Goal: Information Seeking & Learning: Find specific fact

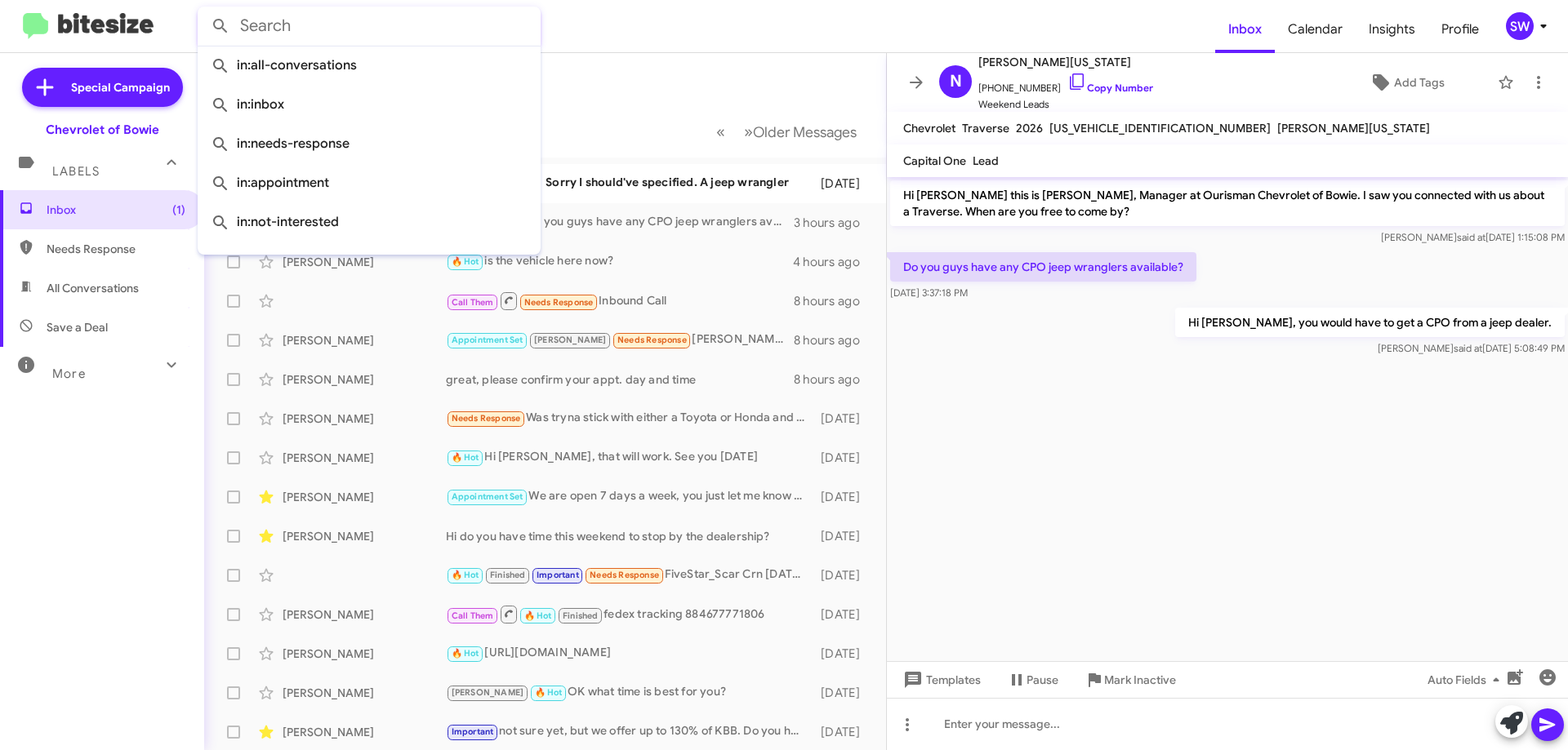
paste input "[PHONE_NUMBER]"
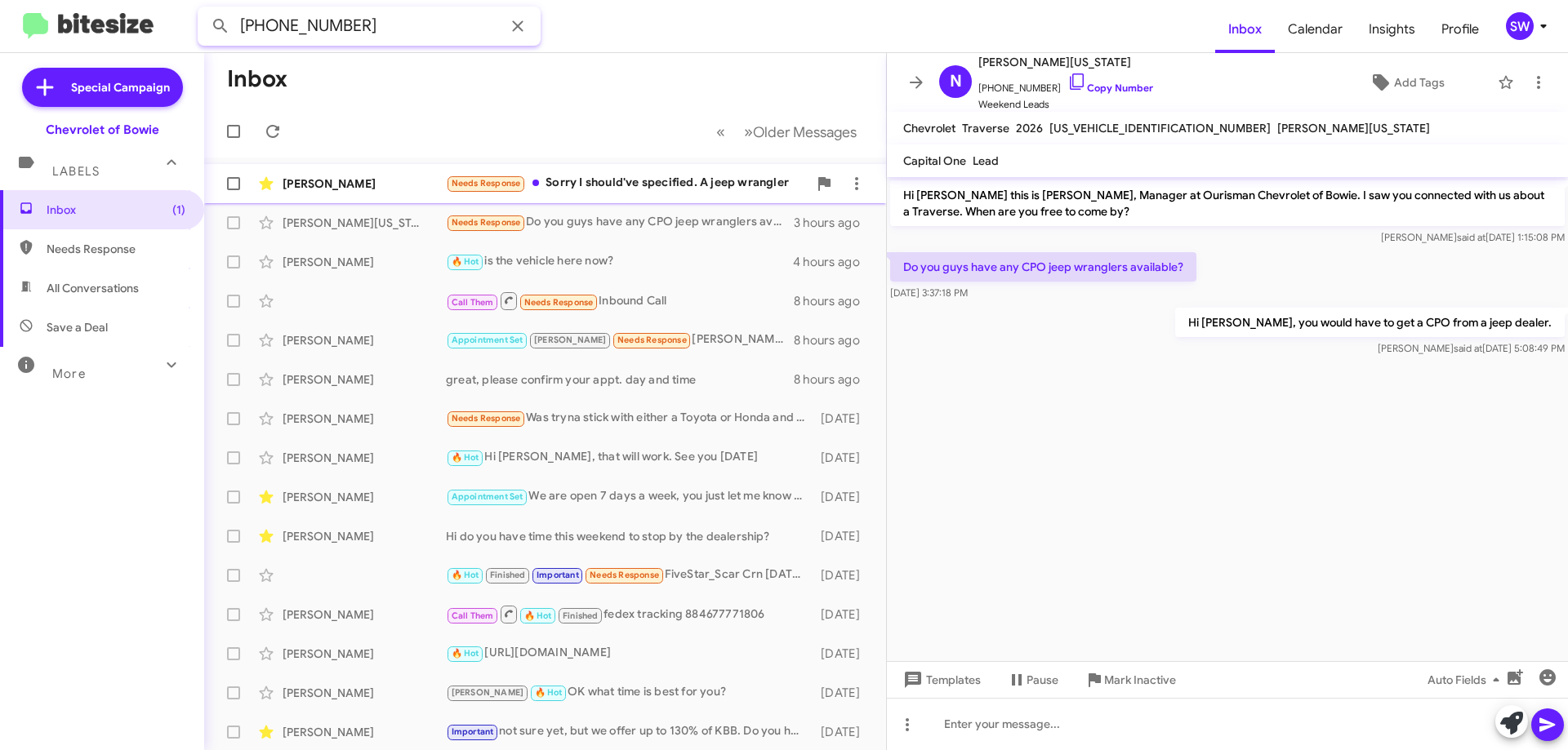
click at [204, 10] on button at bounding box center [220, 26] width 33 height 33
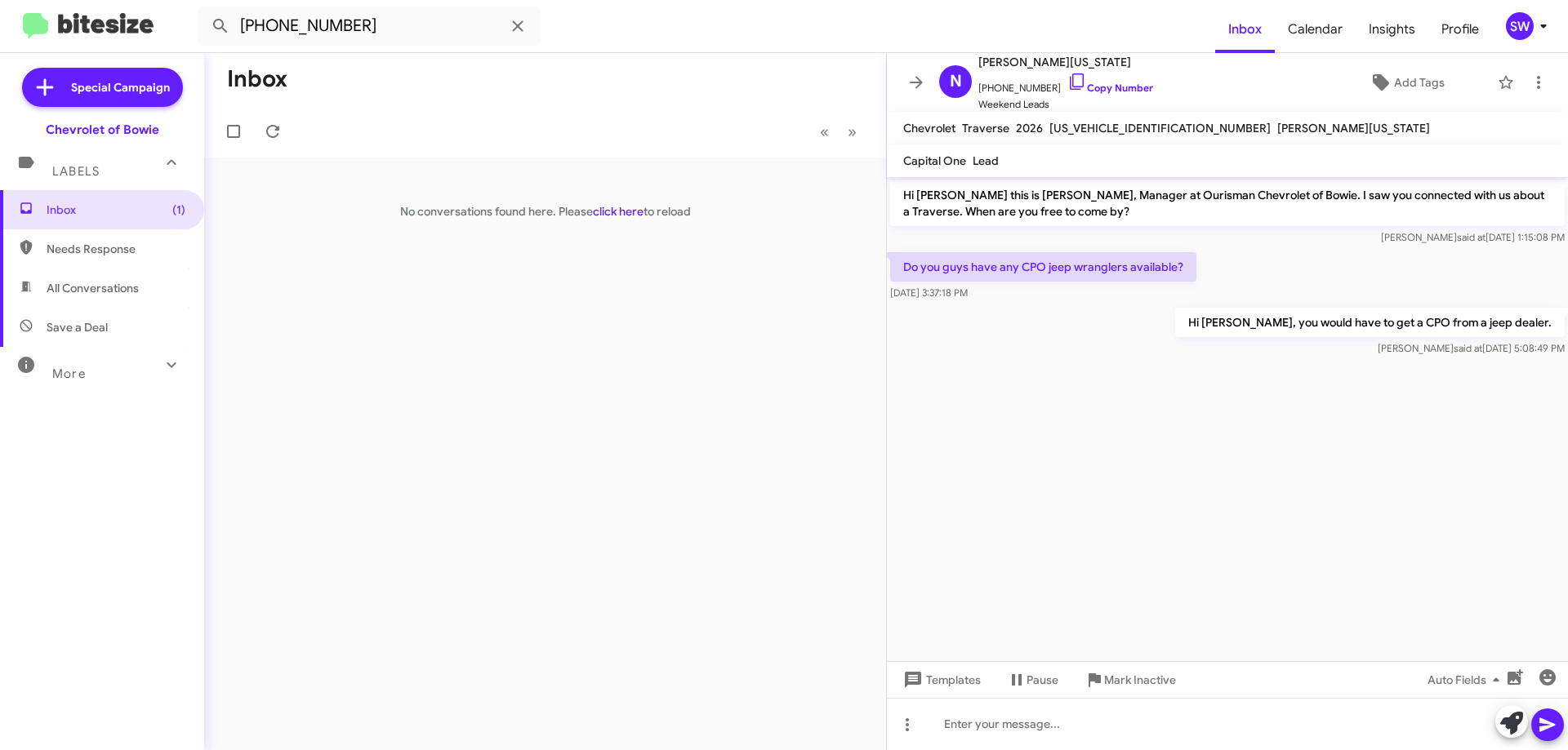
click at [71, 283] on span "All Conversations" at bounding box center [93, 288] width 93 height 16
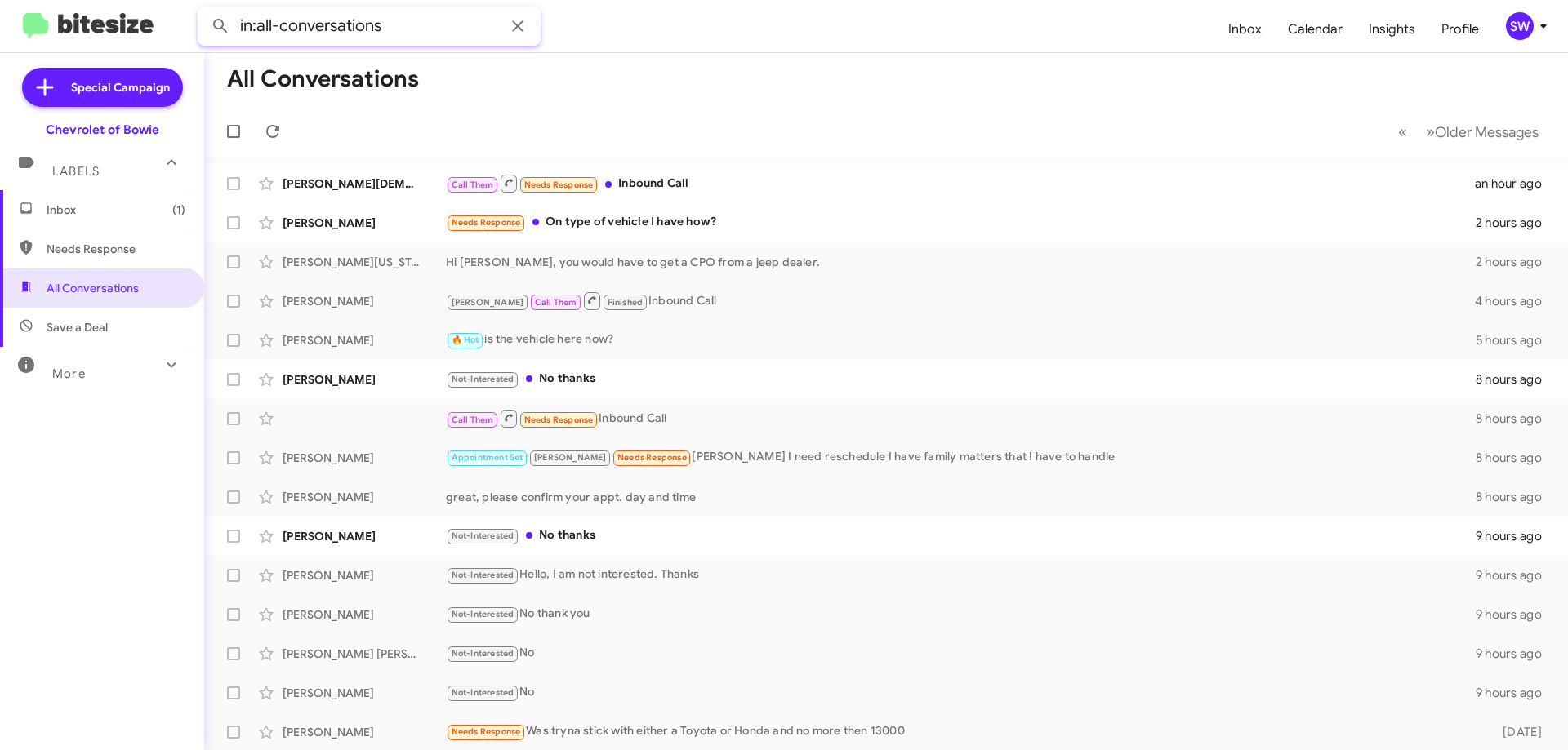
paste input "[PHONE_NUMBER]"
type input "in:all-conversations [PHONE_NUMBER]"
click at [204, 10] on button at bounding box center [220, 26] width 33 height 33
